Goal: Task Accomplishment & Management: Manage account settings

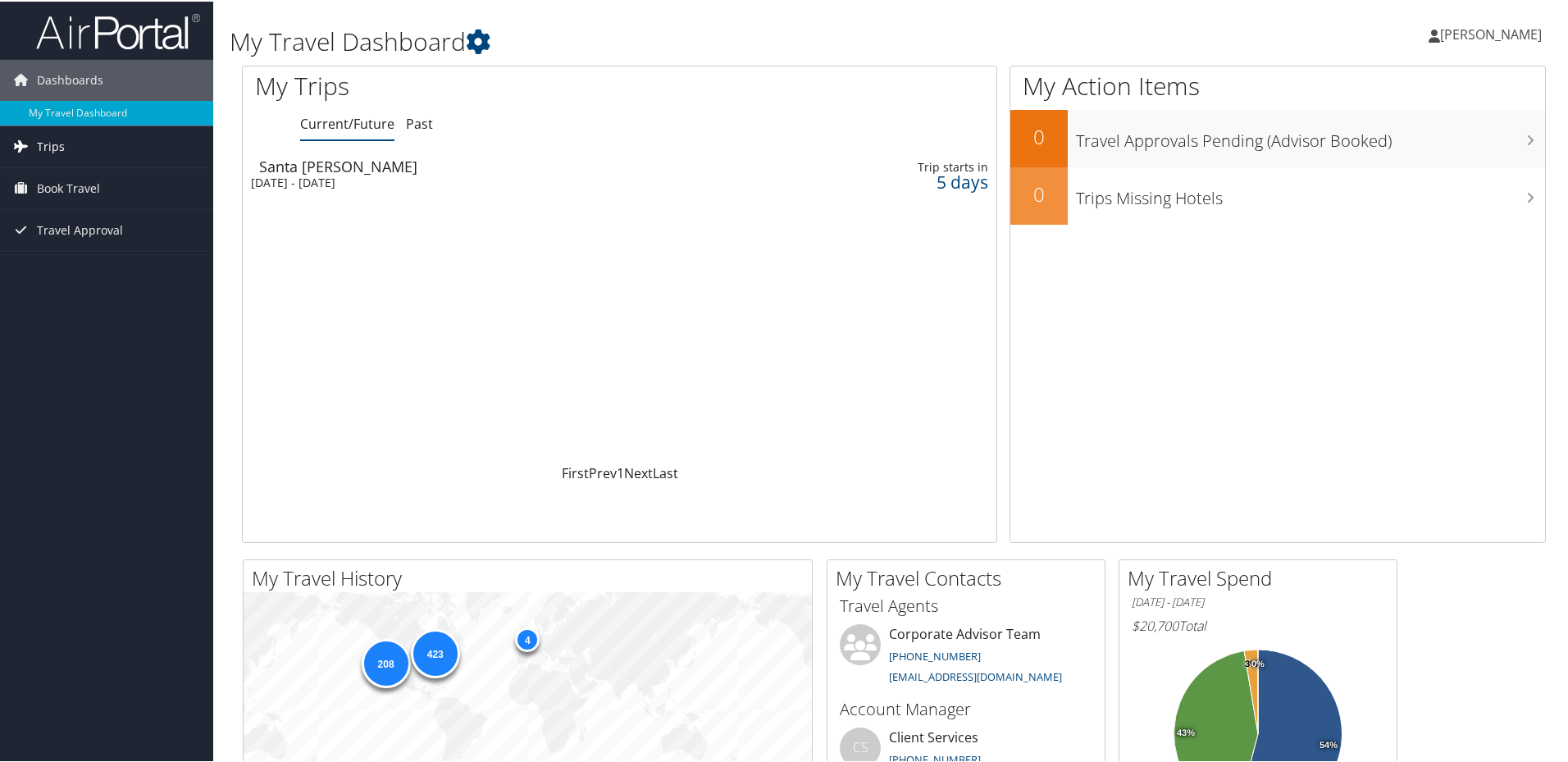
click at [39, 142] on span "Trips" at bounding box center [51, 145] width 28 height 41
click at [55, 175] on link "Current/Future Trips" at bounding box center [106, 177] width 213 height 25
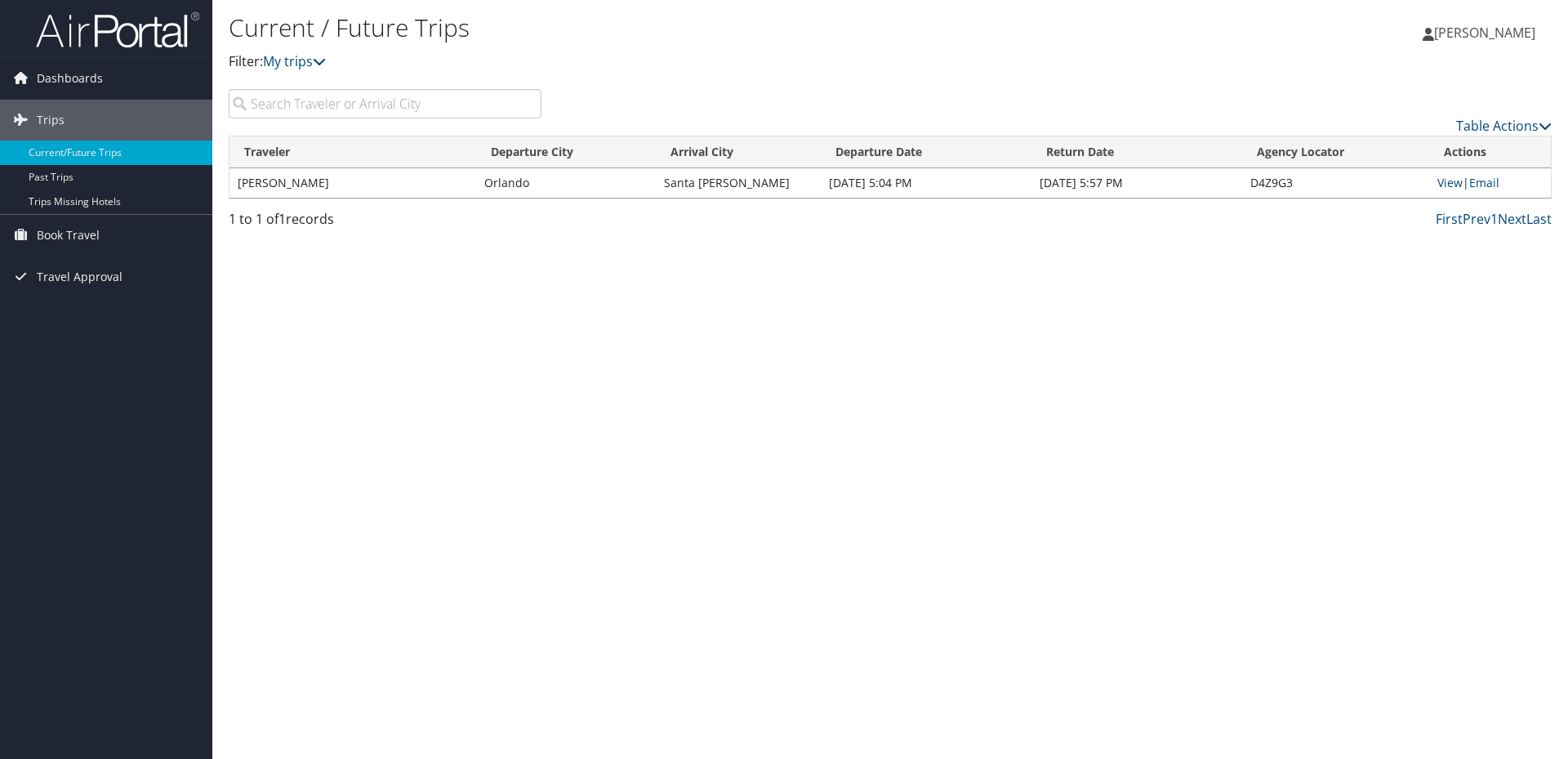
click at [303, 184] on td "[PERSON_NAME]" at bounding box center [352, 183] width 246 height 29
click at [1442, 183] on link "View" at bounding box center [1450, 182] width 26 height 16
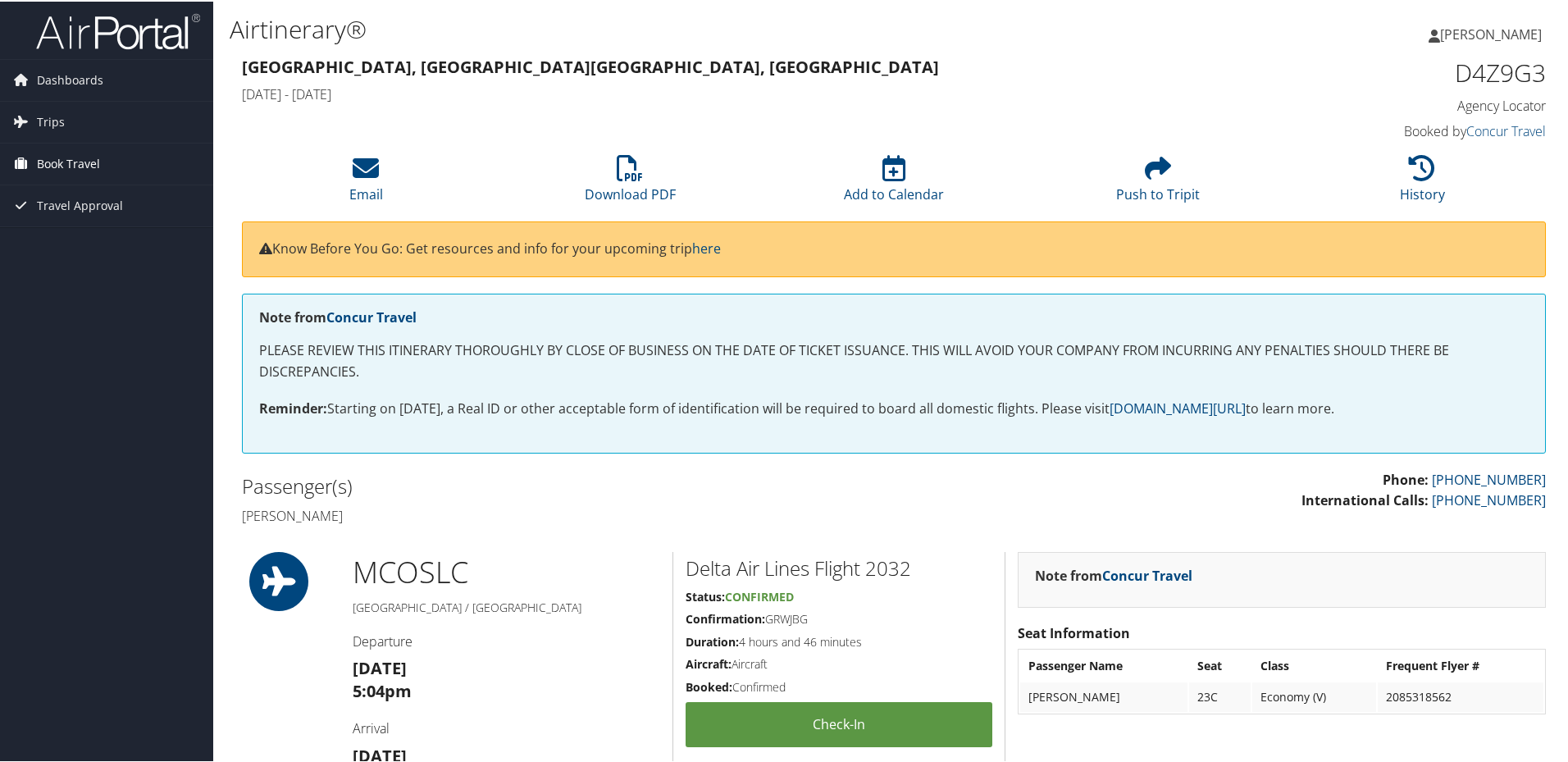
click at [59, 157] on span "Book Travel" at bounding box center [68, 163] width 63 height 41
click at [71, 243] on link "Book/Manage Online Trips" at bounding box center [106, 244] width 213 height 25
